Goal: Submit feedback/report problem: Submit feedback/report problem

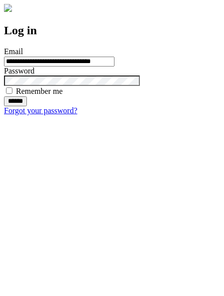
type input "**********"
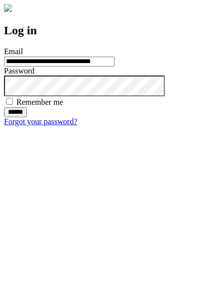
click at [27, 117] on input "******" at bounding box center [15, 112] width 23 height 10
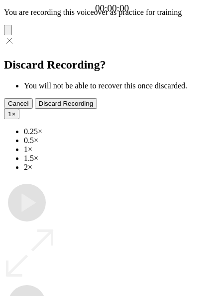
type input "**********"
